Goal: Information Seeking & Learning: Learn about a topic

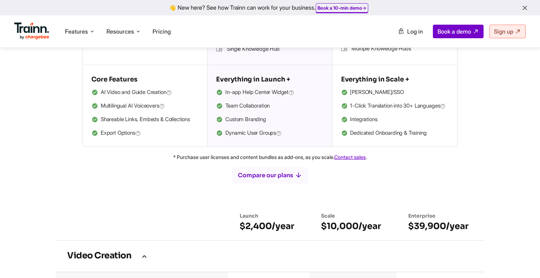
scroll to position [331, 0]
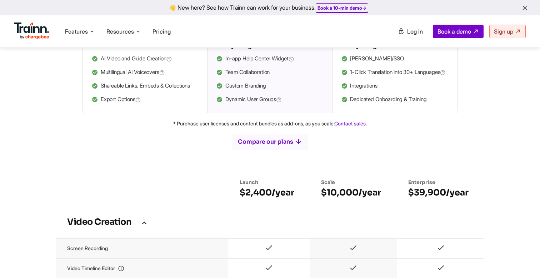
click at [271, 127] on p "* Purchase user licenses and content bundles as add-ons, as you scale. Contact …" at bounding box center [270, 123] width 454 height 9
click at [270, 128] on p "* Purchase user licenses and content bundles as add-ons, as you scale. Contact …" at bounding box center [270, 123] width 454 height 9
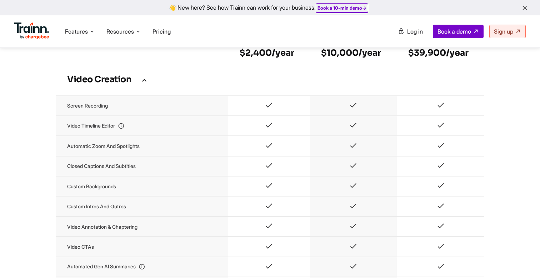
scroll to position [470, 0]
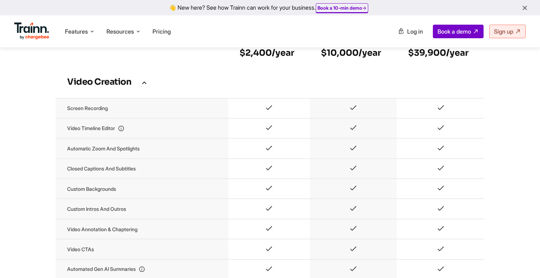
click at [268, 132] on icon at bounding box center [268, 129] width 9 height 6
click at [272, 132] on icon at bounding box center [268, 129] width 9 height 6
drag, startPoint x: 272, startPoint y: 134, endPoint x: 262, endPoint y: 134, distance: 9.3
click at [262, 134] on td at bounding box center [268, 128] width 81 height 20
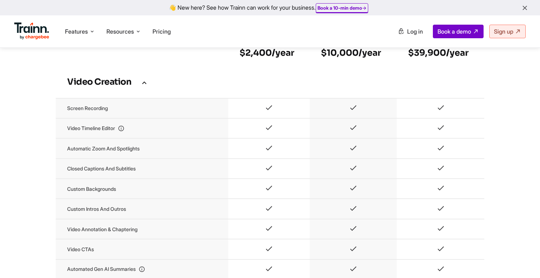
drag, startPoint x: 267, startPoint y: 113, endPoint x: 277, endPoint y: 113, distance: 10.0
click at [276, 113] on td at bounding box center [268, 108] width 81 height 20
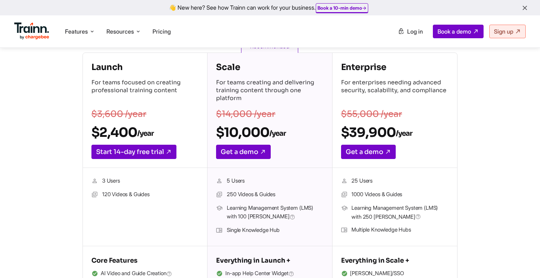
scroll to position [95, 0]
